Goal: Task Accomplishment & Management: Complete application form

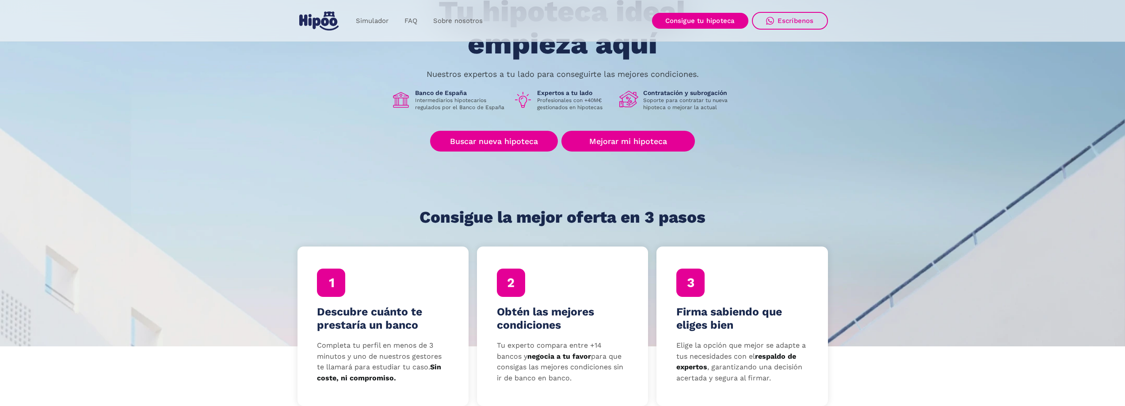
scroll to position [133, 0]
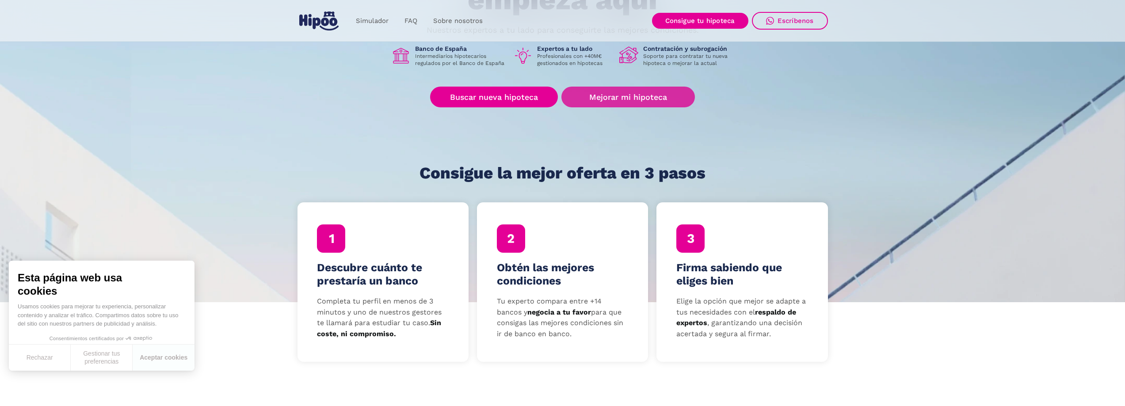
click at [623, 99] on link "Mejorar mi hipoteca" at bounding box center [627, 97] width 133 height 21
click at [648, 93] on link "Mejorar mi hipoteca" at bounding box center [627, 97] width 133 height 21
